Goal: Information Seeking & Learning: Find specific fact

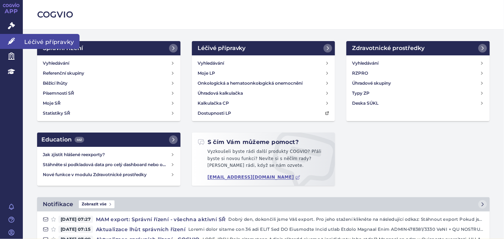
click at [11, 35] on link "Léčivé přípravky" at bounding box center [11, 41] width 23 height 15
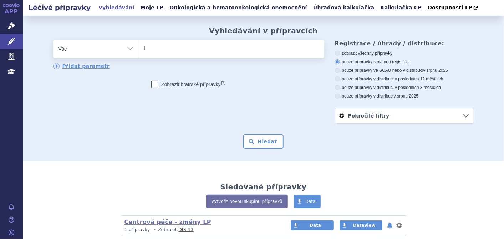
type input "li"
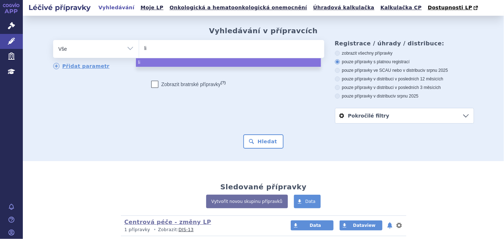
type input "lib"
type input "libt"
type input "libta"
type input "libtay"
type input "libtayo"
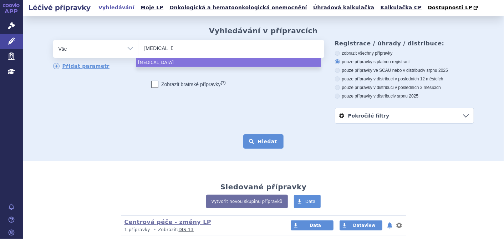
select select "libtayo"
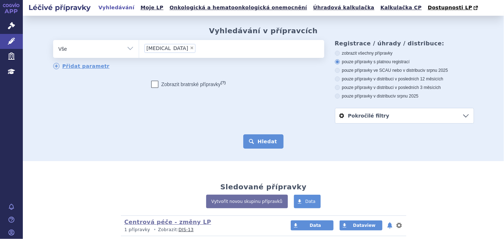
click at [244, 142] on button "Hledat" at bounding box center [263, 141] width 40 height 14
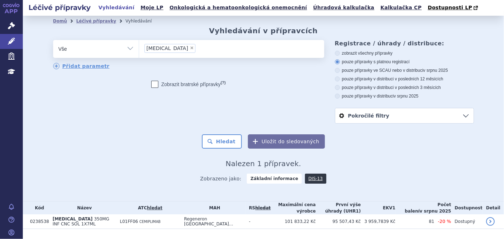
scroll to position [19, 0]
